Goal: Transaction & Acquisition: Purchase product/service

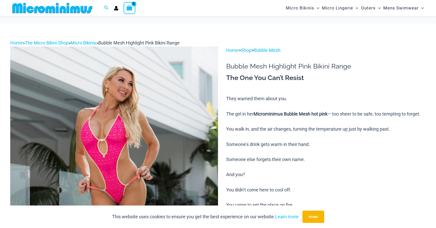
scroll to position [204, 0]
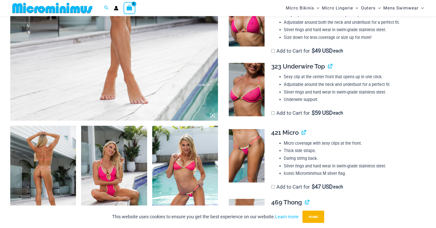
scroll to position [282, 0]
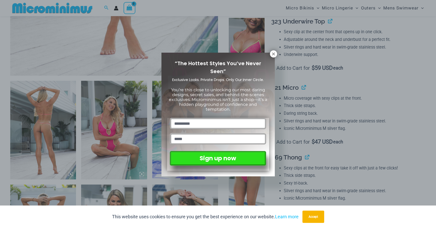
click at [272, 53] on icon at bounding box center [273, 54] width 5 height 5
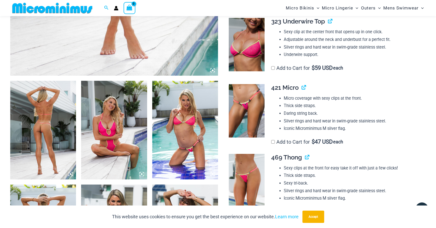
click at [245, 113] on img at bounding box center [247, 111] width 36 height 54
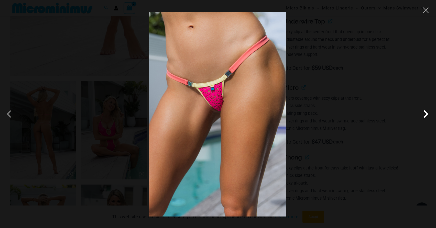
click at [423, 114] on span at bounding box center [425, 113] width 15 height 15
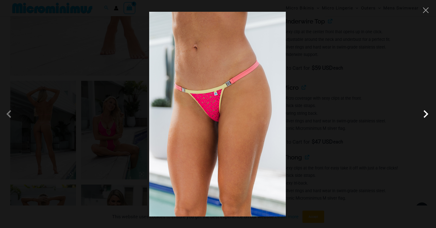
click at [423, 114] on span at bounding box center [425, 113] width 15 height 15
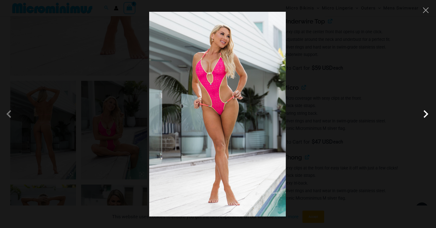
click at [423, 114] on span at bounding box center [425, 113] width 15 height 15
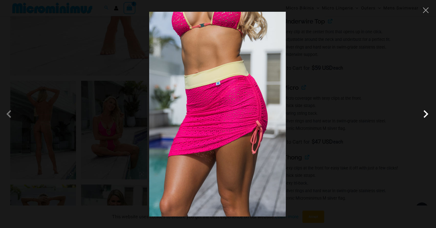
click at [423, 114] on span at bounding box center [425, 113] width 15 height 15
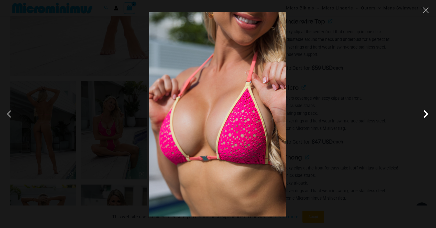
click at [423, 114] on span at bounding box center [425, 113] width 15 height 15
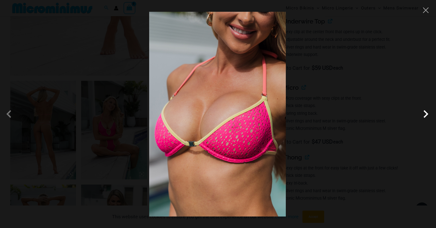
click at [423, 114] on span at bounding box center [425, 113] width 15 height 15
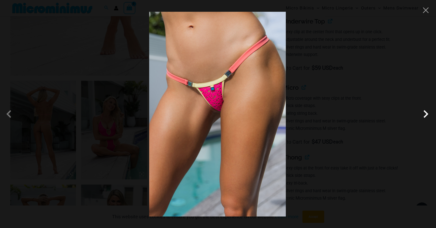
click at [423, 114] on span at bounding box center [425, 113] width 15 height 15
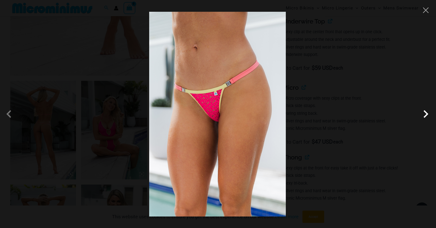
click at [423, 114] on span at bounding box center [425, 113] width 15 height 15
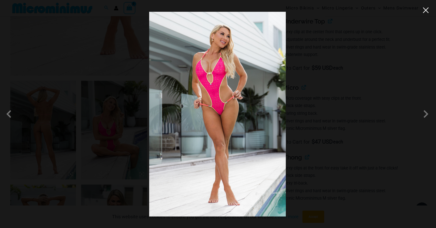
click at [426, 12] on button "Close" at bounding box center [426, 10] width 8 height 8
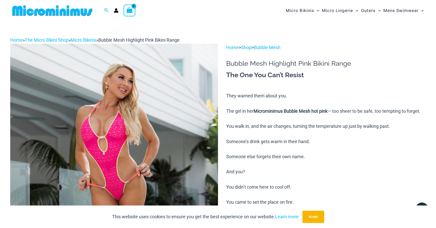
scroll to position [0, 0]
